Goal: Task Accomplishment & Management: Use online tool/utility

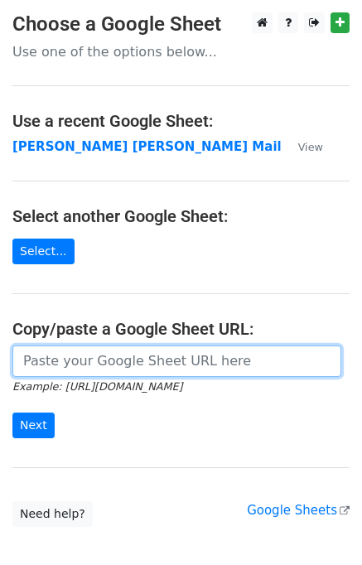
click at [89, 369] on input "url" at bounding box center [176, 360] width 329 height 31
type input "https://docs.google.com/spreadsheets/d/1zUKhxjrhozHMhydIMYEveZTpRvy8Oh7onxeYEfa…"
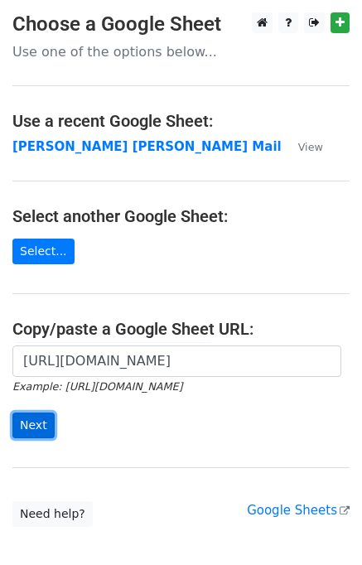
click at [34, 425] on input "Next" at bounding box center [33, 426] width 42 height 26
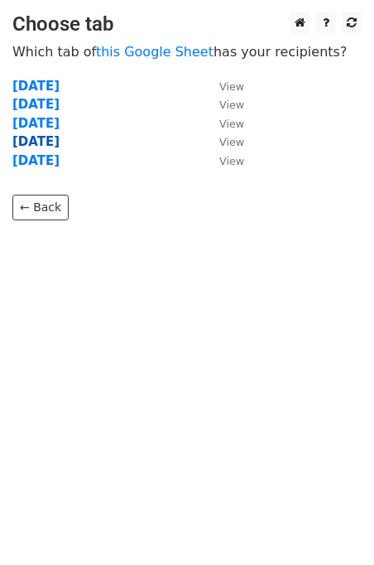
click at [49, 145] on strong "Thursday" at bounding box center [35, 141] width 47 height 15
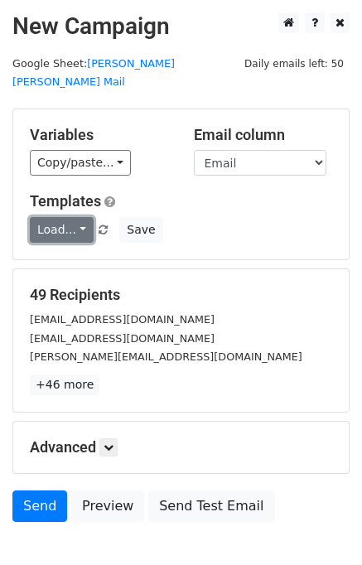
click at [55, 217] on link "Load..." at bounding box center [62, 230] width 64 height 26
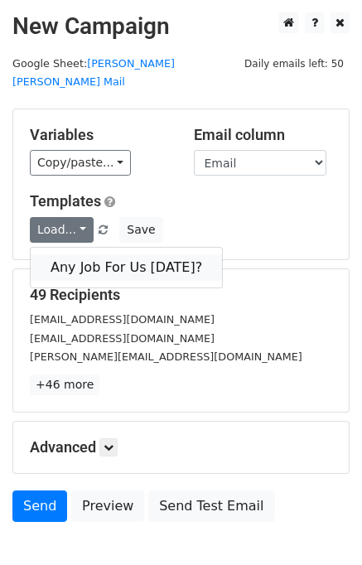
click at [89, 254] on link "Any Job For Us Today?" at bounding box center [126, 267] width 191 height 27
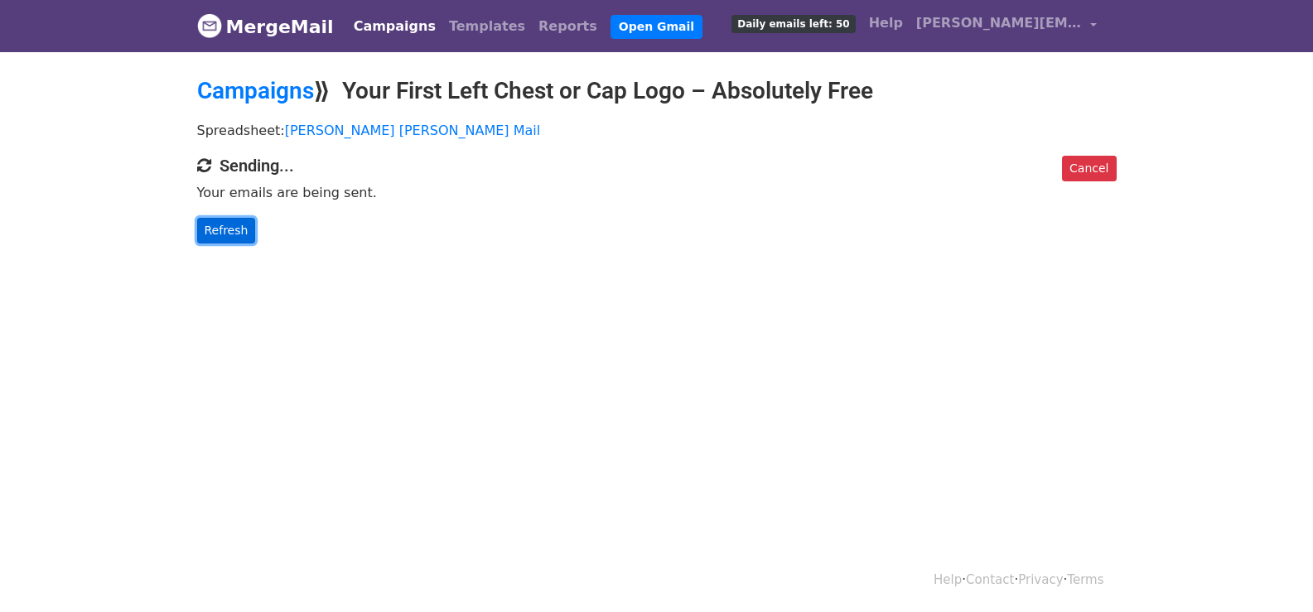
click at [222, 230] on link "Refresh" at bounding box center [226, 231] width 59 height 26
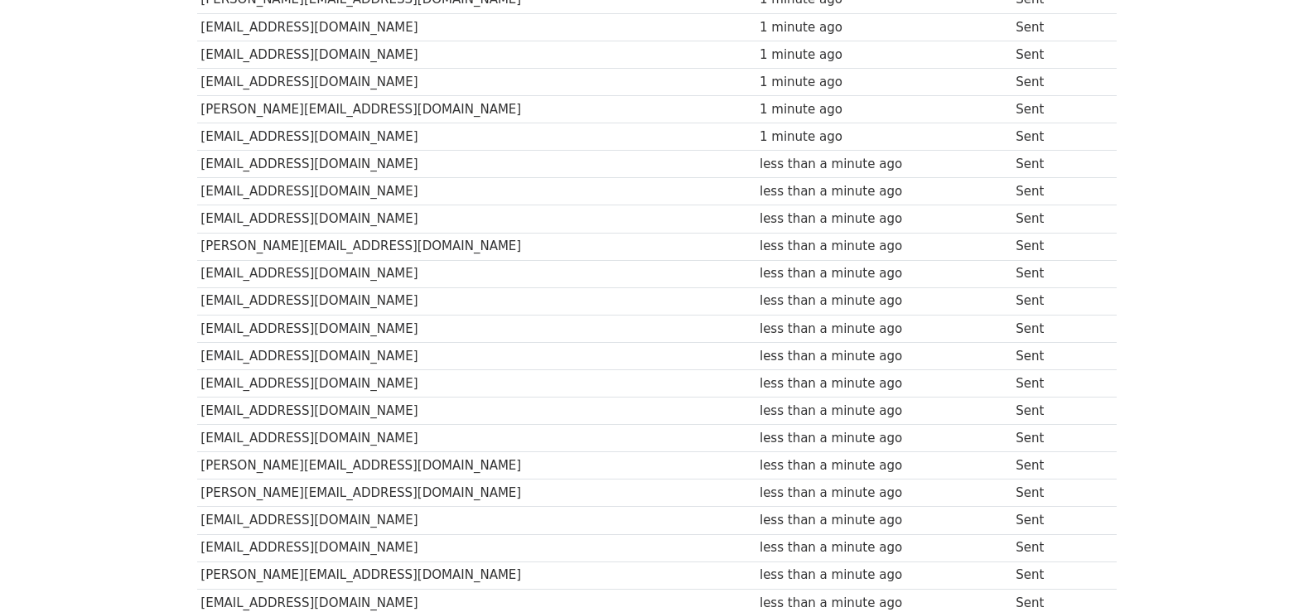
scroll to position [497, 0]
